Goal: Information Seeking & Learning: Learn about a topic

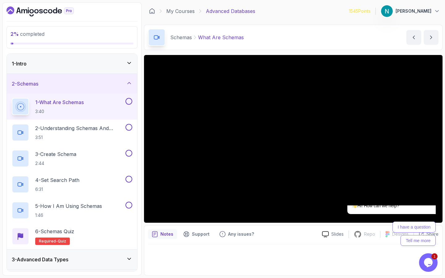
click at [434, 215] on div "Hi! How can we help?" at bounding box center [392, 206] width 88 height 17
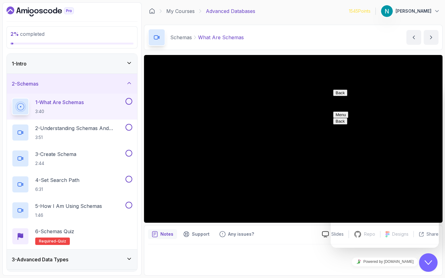
click at [349, 112] on button "Menu" at bounding box center [340, 115] width 15 height 6
drag, startPoint x: 425, startPoint y: 263, endPoint x: 437, endPoint y: 277, distance: 18.6
click at [425, 263] on icon "Close Chat This icon closes the chat window." at bounding box center [428, 262] width 7 height 7
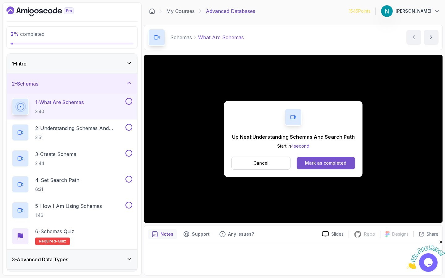
click at [343, 163] on div "Mark as completed" at bounding box center [325, 163] width 41 height 6
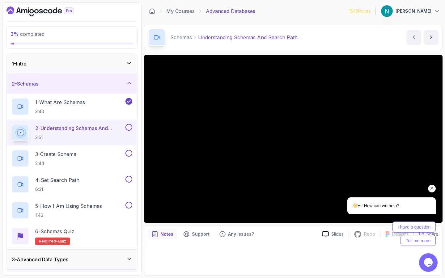
click at [432, 187] on icon "Chat attention grabber" at bounding box center [433, 189] width 6 height 6
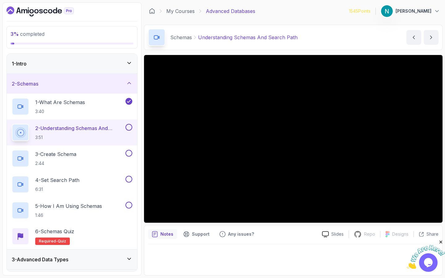
click at [35, 272] on iframe at bounding box center [222, 139] width 445 height 278
click at [58, 244] on iframe at bounding box center [222, 139] width 445 height 278
click at [85, 175] on iframe at bounding box center [222, 139] width 445 height 278
click at [35, 271] on iframe at bounding box center [222, 139] width 445 height 278
click at [138, 188] on iframe at bounding box center [222, 139] width 445 height 278
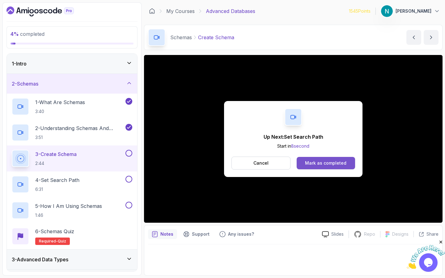
click at [329, 164] on div "Mark as completed" at bounding box center [325, 163] width 41 height 6
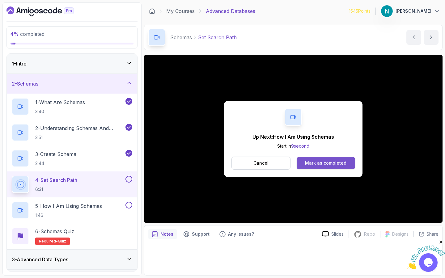
click at [328, 165] on div "Mark as completed" at bounding box center [325, 163] width 41 height 6
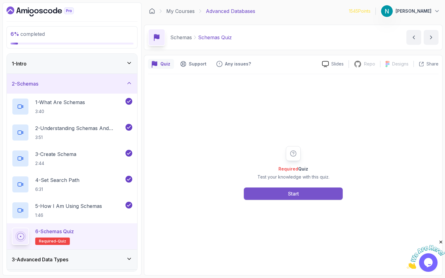
click at [286, 194] on button "Start" at bounding box center [293, 194] width 99 height 12
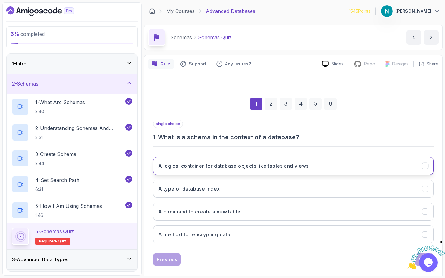
click at [293, 167] on h3 "A logical container for database objects like tables and views" at bounding box center [233, 165] width 151 height 7
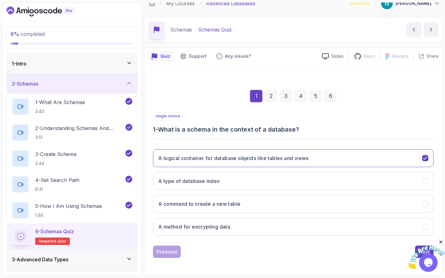
click at [441, 241] on icon "Close" at bounding box center [442, 243] width 6 height 6
click at [422, 251] on div "Next" at bounding box center [424, 251] width 11 height 7
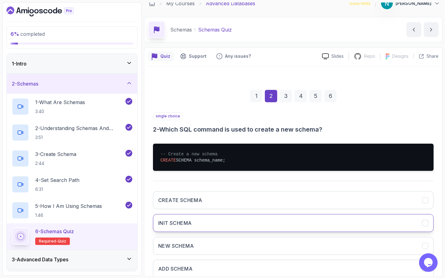
scroll to position [50, 0]
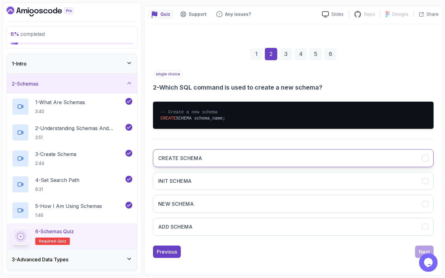
click at [189, 166] on button "CREATE SCHEMA" at bounding box center [293, 158] width 281 height 18
click at [419, 253] on div "Next" at bounding box center [424, 251] width 11 height 7
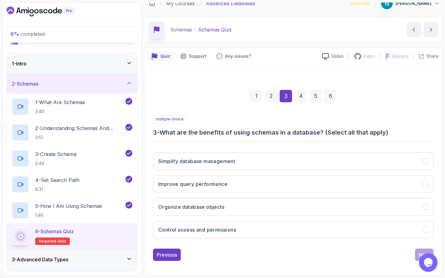
scroll to position [8, 0]
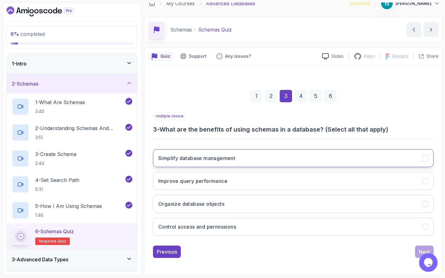
click at [242, 161] on button "Simplify database management" at bounding box center [293, 158] width 281 height 18
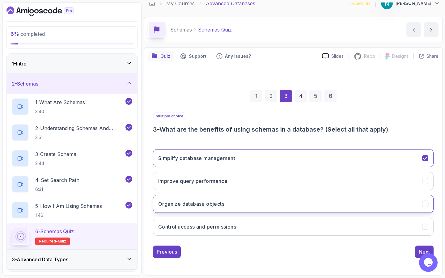
click at [228, 202] on button "Organize database objects" at bounding box center [293, 204] width 281 height 18
click at [425, 251] on div "Next" at bounding box center [424, 251] width 11 height 7
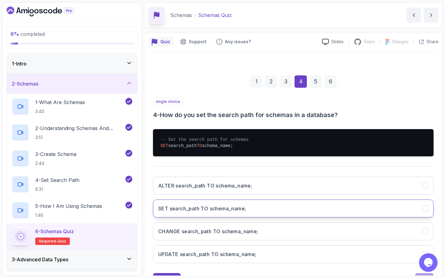
scroll to position [50, 0]
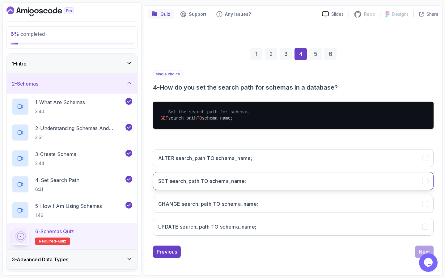
click at [207, 188] on button "SET search_path TO schema_name;" at bounding box center [293, 181] width 281 height 18
click at [418, 248] on button "Next" at bounding box center [424, 252] width 19 height 12
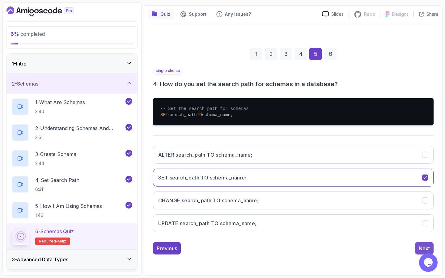
scroll to position [8, 0]
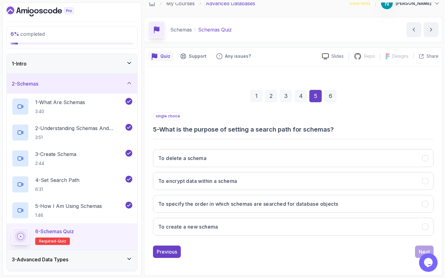
click at [311, 236] on div "To delete a schema To encrypt data within a schema To specify the order in whic…" at bounding box center [293, 192] width 281 height 96
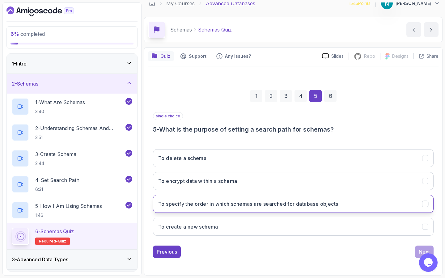
click at [322, 211] on button "To specify the order in which schemas are searched for database objects" at bounding box center [293, 204] width 281 height 18
click at [416, 247] on button "Next" at bounding box center [424, 252] width 19 height 12
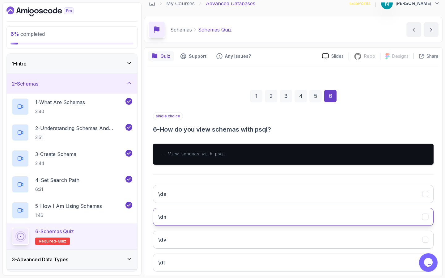
click at [213, 223] on button "\dn" at bounding box center [293, 217] width 281 height 18
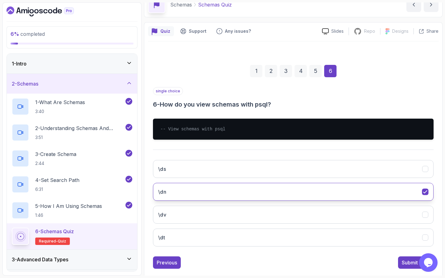
scroll to position [44, 0]
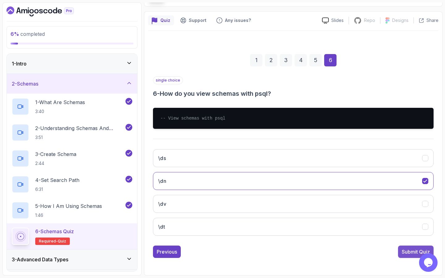
click at [404, 251] on div "Submit Quiz" at bounding box center [416, 251] width 28 height 7
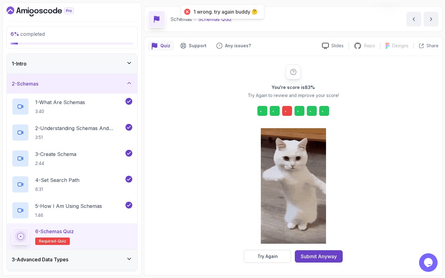
scroll to position [18, 0]
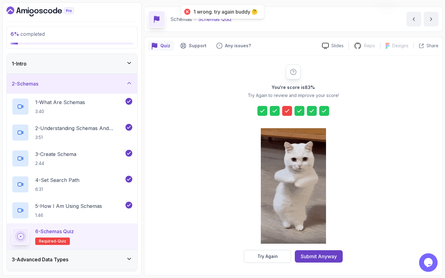
click at [287, 110] on icon at bounding box center [287, 111] width 6 height 6
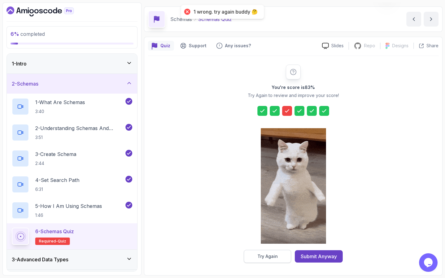
click at [261, 259] on div "Try Again" at bounding box center [268, 257] width 20 height 6
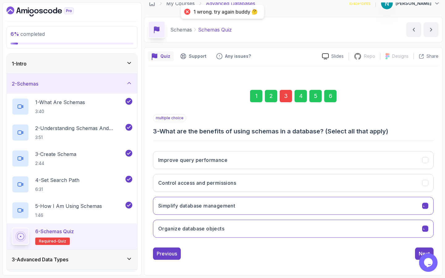
scroll to position [8, 0]
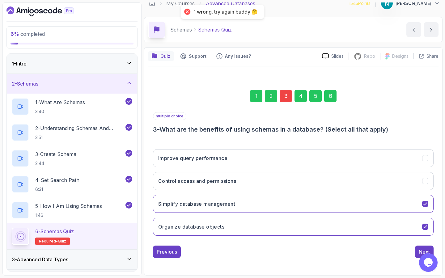
click at [283, 103] on div "1 2 3 4 5 6" at bounding box center [293, 96] width 281 height 32
click at [285, 98] on div "3" at bounding box center [286, 96] width 12 height 12
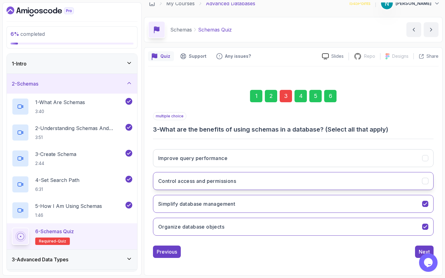
click at [243, 180] on button "Control access and permissions" at bounding box center [293, 181] width 281 height 18
click at [418, 252] on button "Next" at bounding box center [424, 252] width 19 height 12
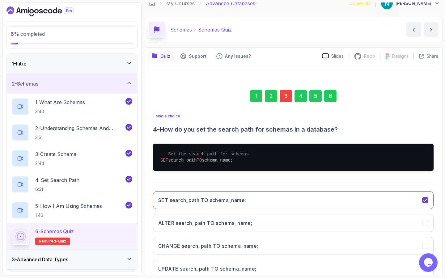
click at [332, 98] on div "6" at bounding box center [330, 96] width 12 height 12
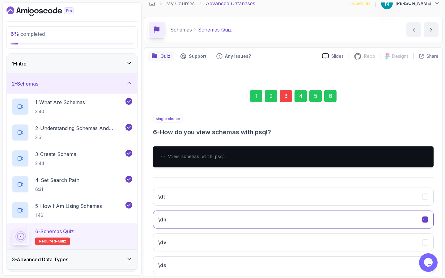
scroll to position [44, 0]
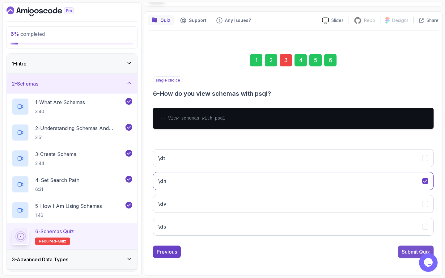
click at [403, 254] on div "Submit Quiz" at bounding box center [416, 251] width 28 height 7
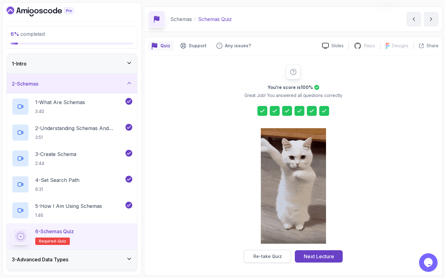
click at [273, 260] on button "Re-take Quiz" at bounding box center [267, 256] width 47 height 13
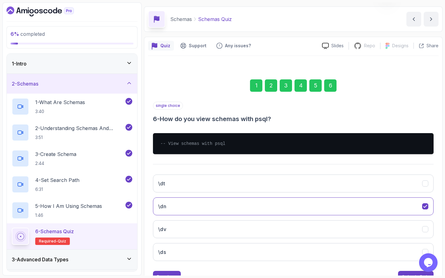
click at [285, 85] on div "3" at bounding box center [286, 85] width 12 height 12
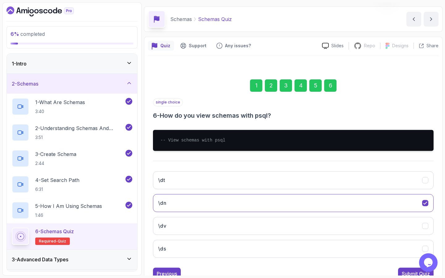
scroll to position [8, 0]
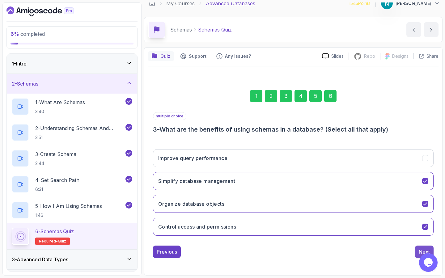
click at [422, 250] on div "Next" at bounding box center [424, 251] width 11 height 7
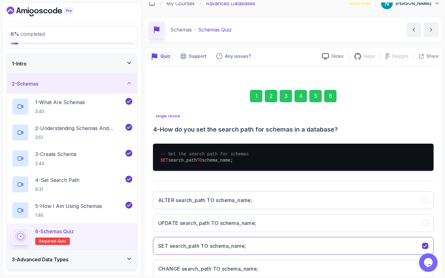
click at [329, 92] on div "6" at bounding box center [330, 96] width 12 height 12
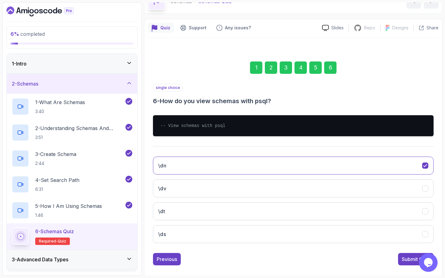
scroll to position [44, 0]
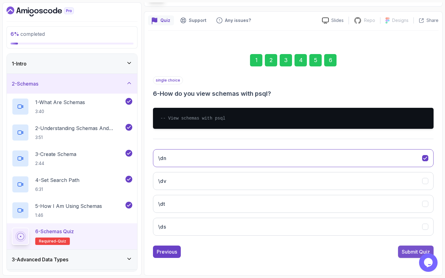
click at [410, 251] on div "Submit Quiz" at bounding box center [416, 251] width 28 height 7
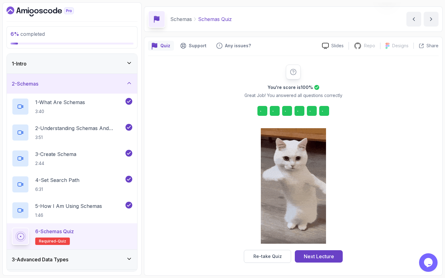
scroll to position [18, 0]
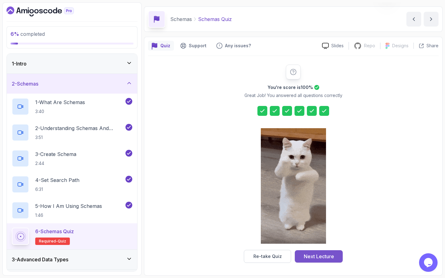
click at [323, 256] on div "Next Lecture" at bounding box center [319, 256] width 30 height 7
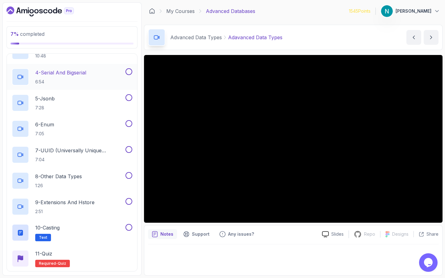
scroll to position [129, 0]
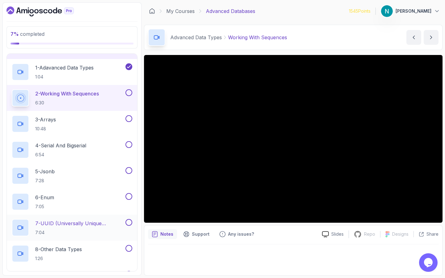
scroll to position [49, 0]
